Goal: Task Accomplishment & Management: Complete application form

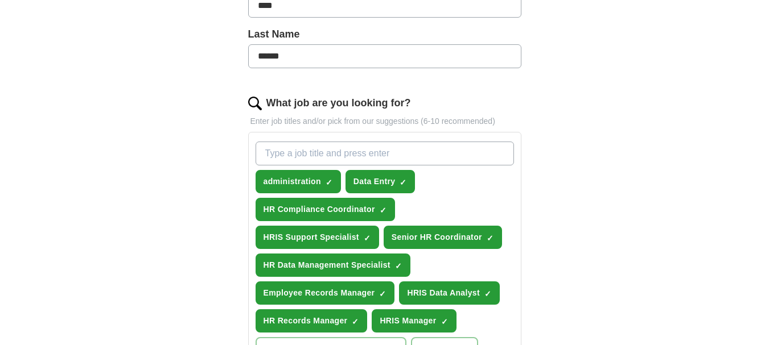
scroll to position [290, 0]
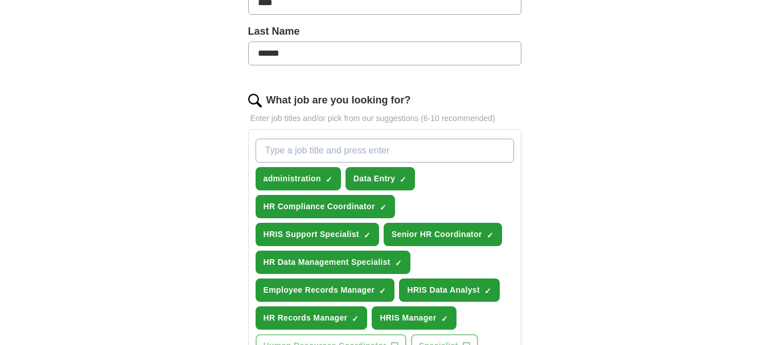
click at [438, 152] on input "What job are you looking for?" at bounding box center [385, 151] width 258 height 24
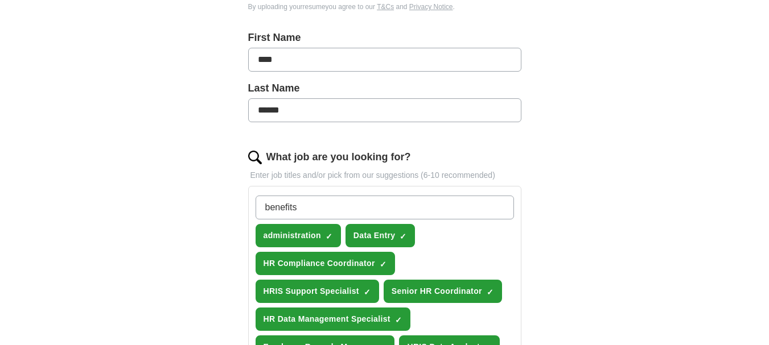
scroll to position [347, 0]
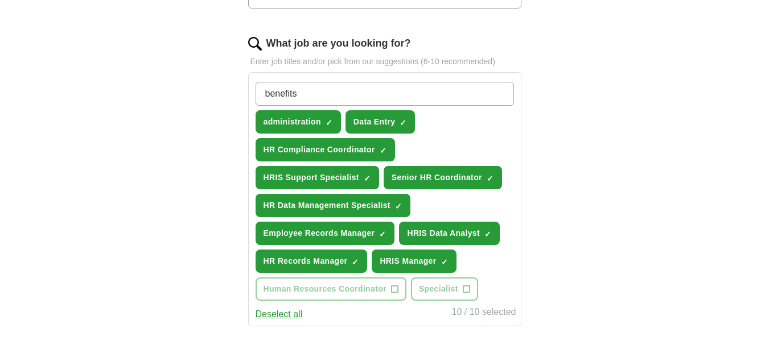
click at [358, 93] on input "benefits" at bounding box center [385, 94] width 258 height 24
type input "b"
type input "Records manager"
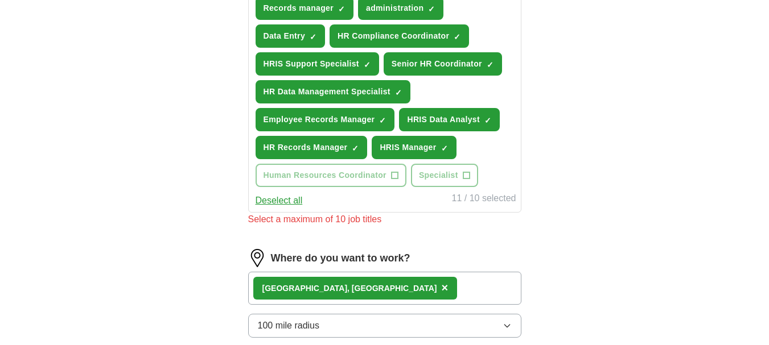
scroll to position [403, 0]
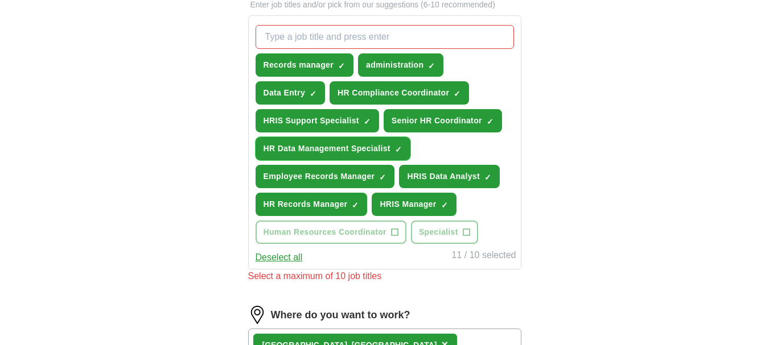
click at [0, 0] on span "×" at bounding box center [0, 0] width 0 height 0
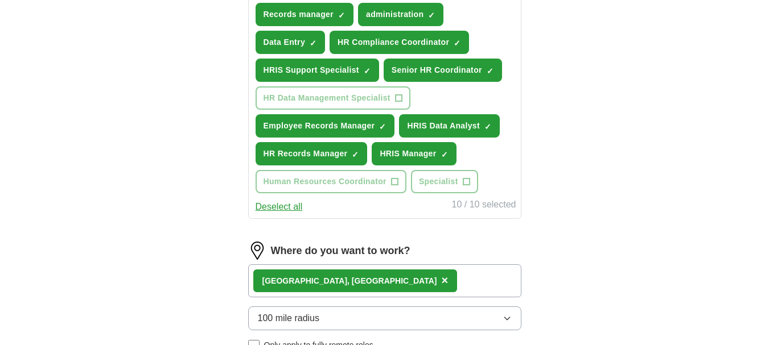
scroll to position [398, 0]
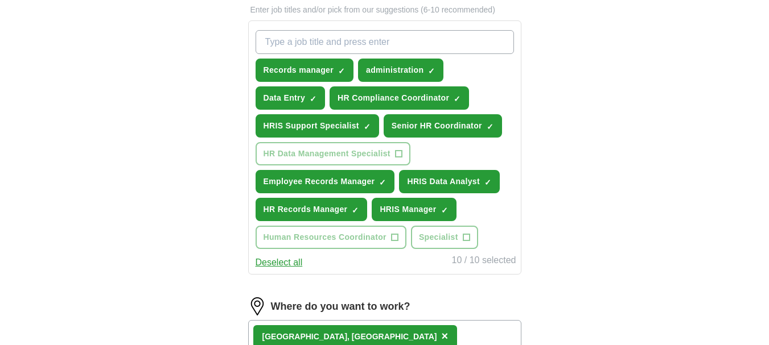
click at [407, 38] on input "What job are you looking for?" at bounding box center [385, 42] width 258 height 24
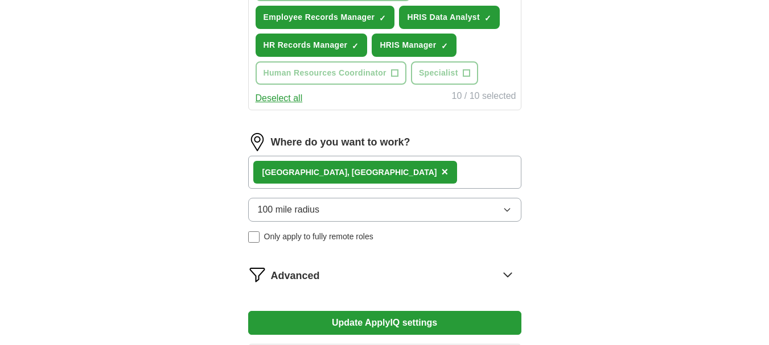
scroll to position [569, 0]
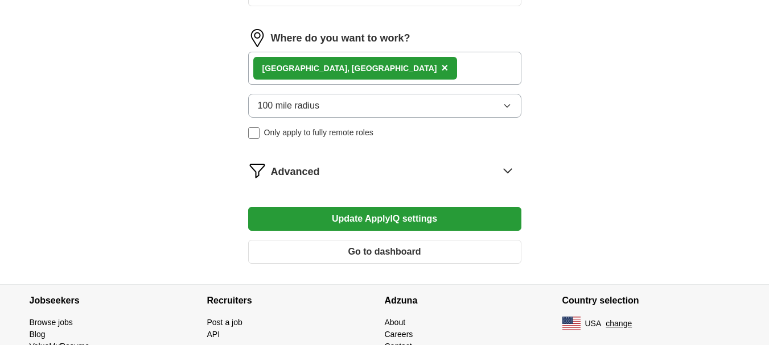
scroll to position [721, 0]
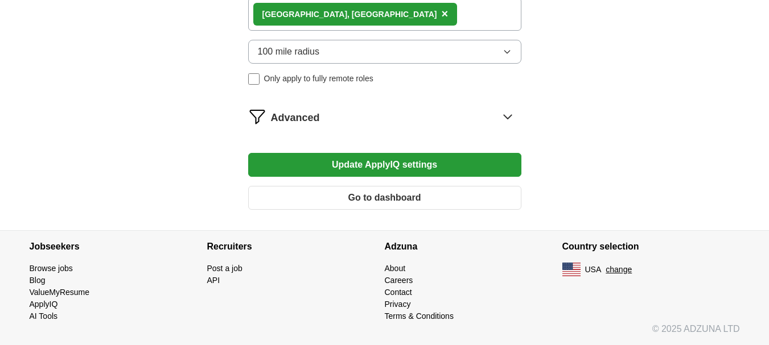
click at [388, 164] on button "Update ApplyIQ settings" at bounding box center [384, 165] width 273 height 24
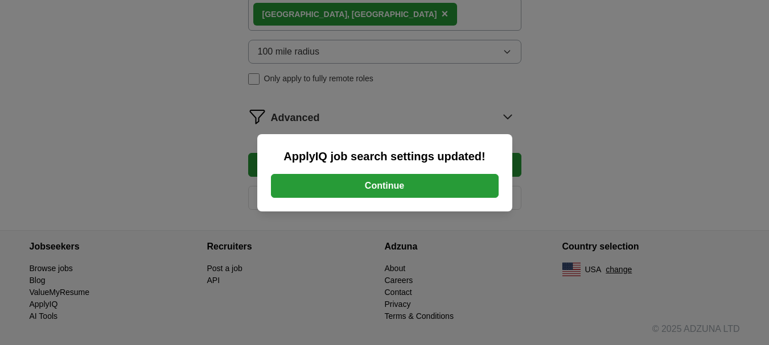
click at [383, 188] on button "Continue" at bounding box center [385, 186] width 228 height 24
